Goal: Task Accomplishment & Management: Use online tool/utility

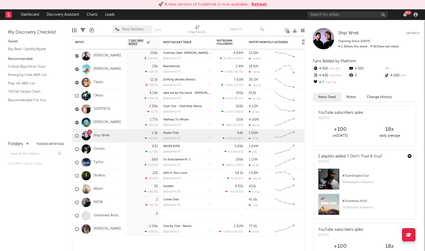
click at [9, 13] on icon at bounding box center [8, 14] width 6 height 6
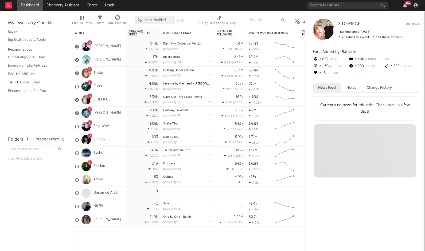
select select "recorded_music"
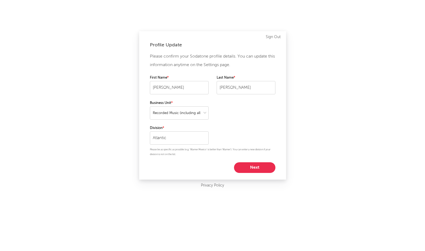
click at [243, 168] on button "Next" at bounding box center [254, 168] width 41 height 11
select select "director_vp"
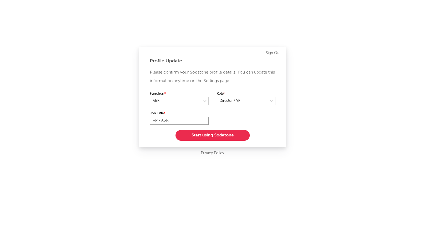
click at [153, 120] on input "VP - A&R" at bounding box center [179, 121] width 59 height 8
type input "SVP - A&R"
click at [216, 137] on button "Start using Sodatone" at bounding box center [212, 135] width 74 height 11
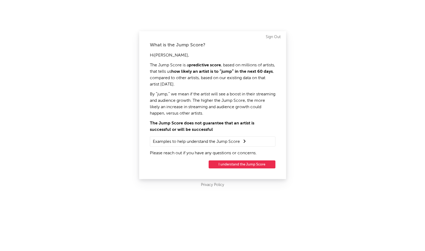
click at [233, 164] on button "I understand the Jump Score" at bounding box center [241, 165] width 67 height 8
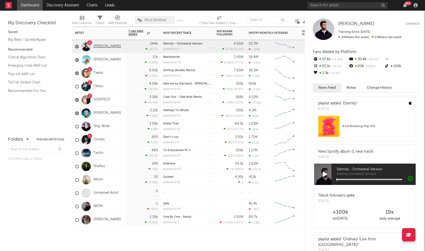
click at [108, 45] on link "[PERSON_NAME]" at bounding box center [106, 46] width 27 height 5
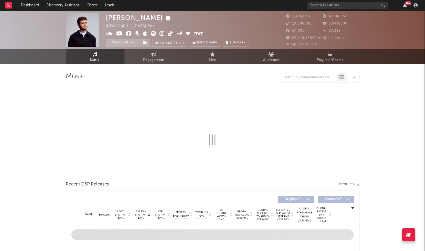
select select "6m"
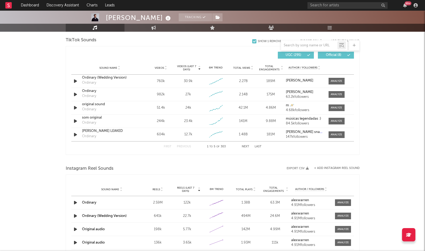
scroll to position [374, 0]
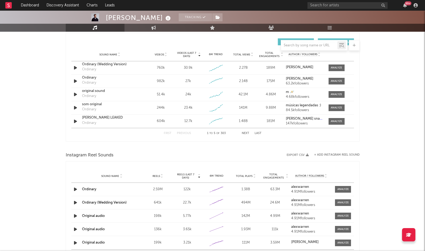
click at [9, 6] on icon at bounding box center [8, 4] width 2 height 3
